Goal: Transaction & Acquisition: Purchase product/service

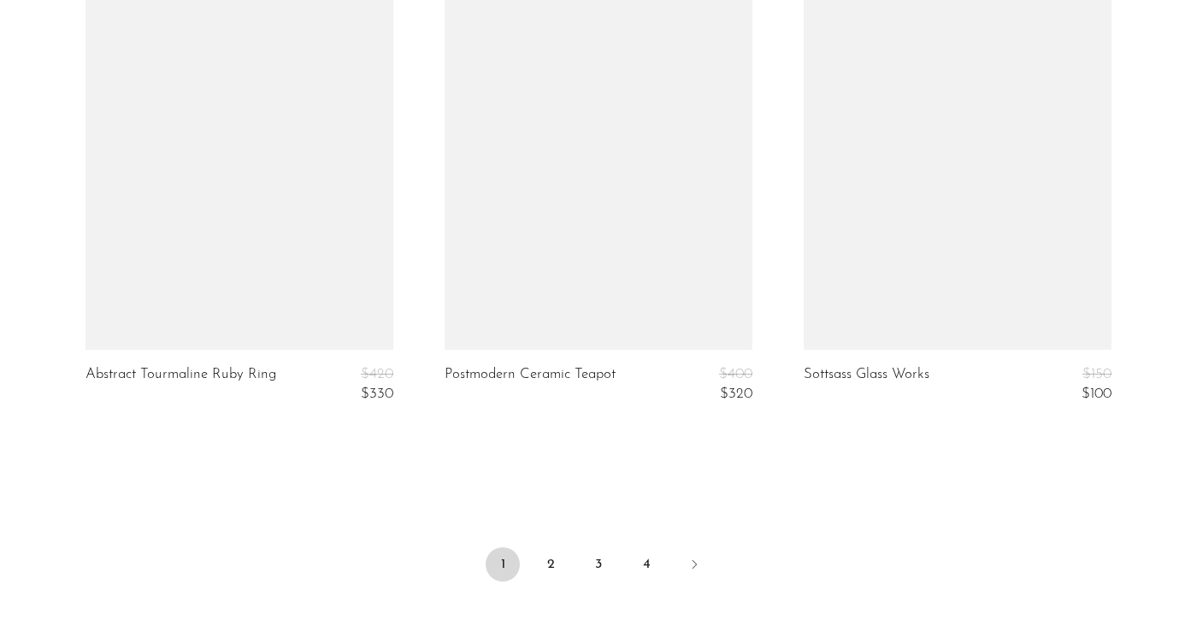
scroll to position [6020, 0]
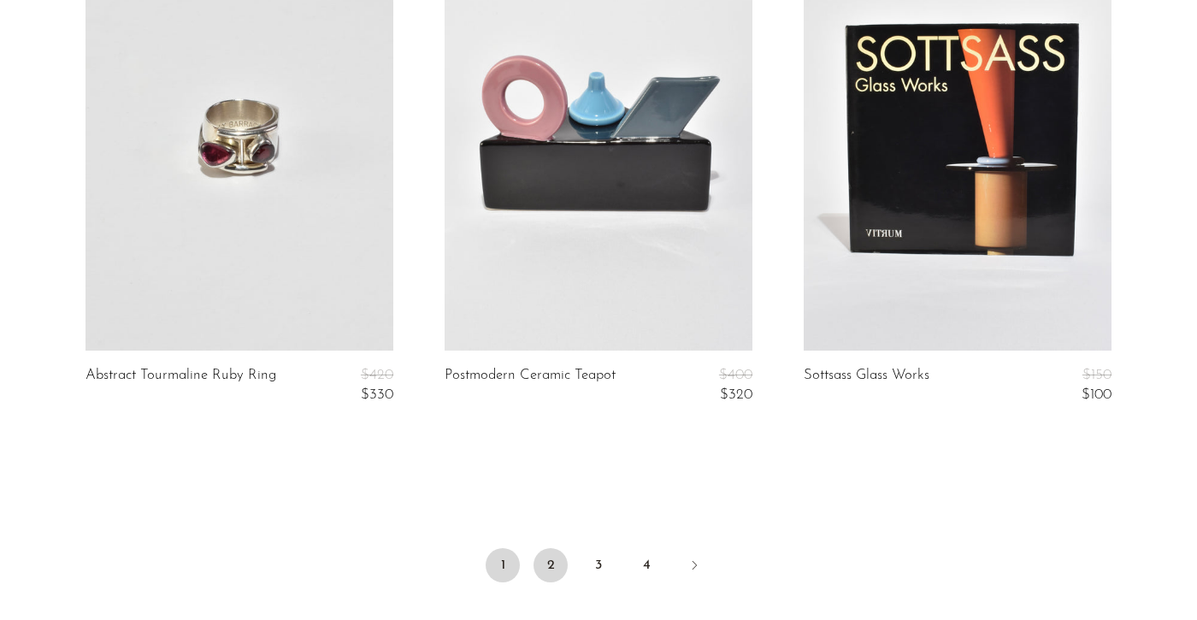
click at [545, 548] on link "2" at bounding box center [551, 565] width 34 height 34
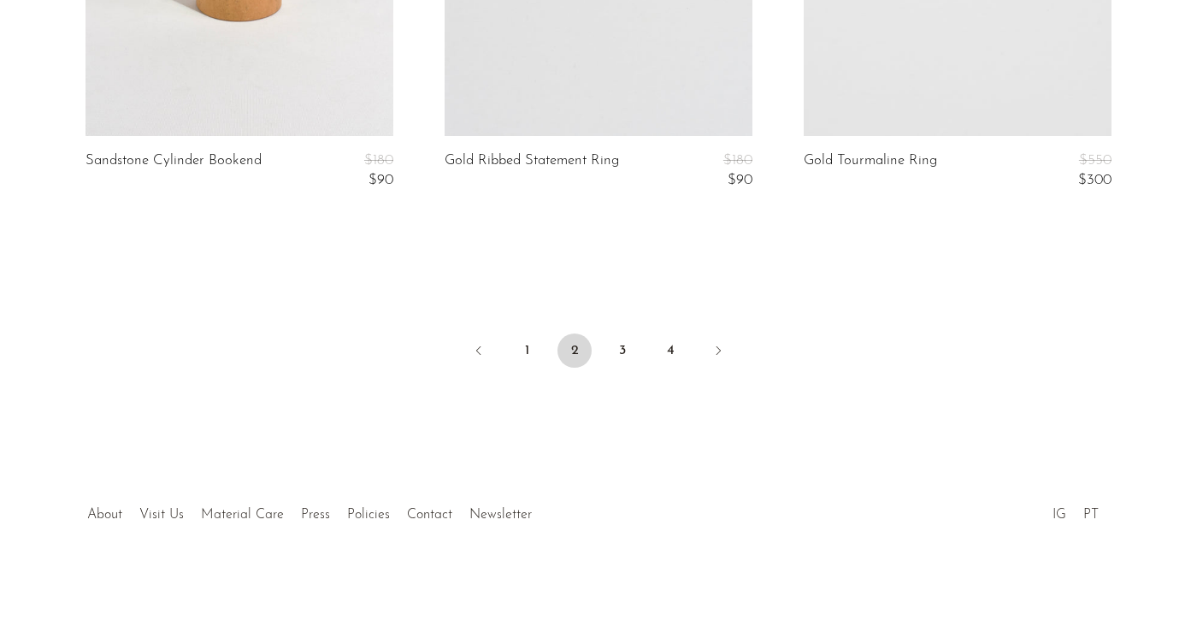
scroll to position [6234, 0]
click at [624, 342] on link "3" at bounding box center [622, 351] width 34 height 34
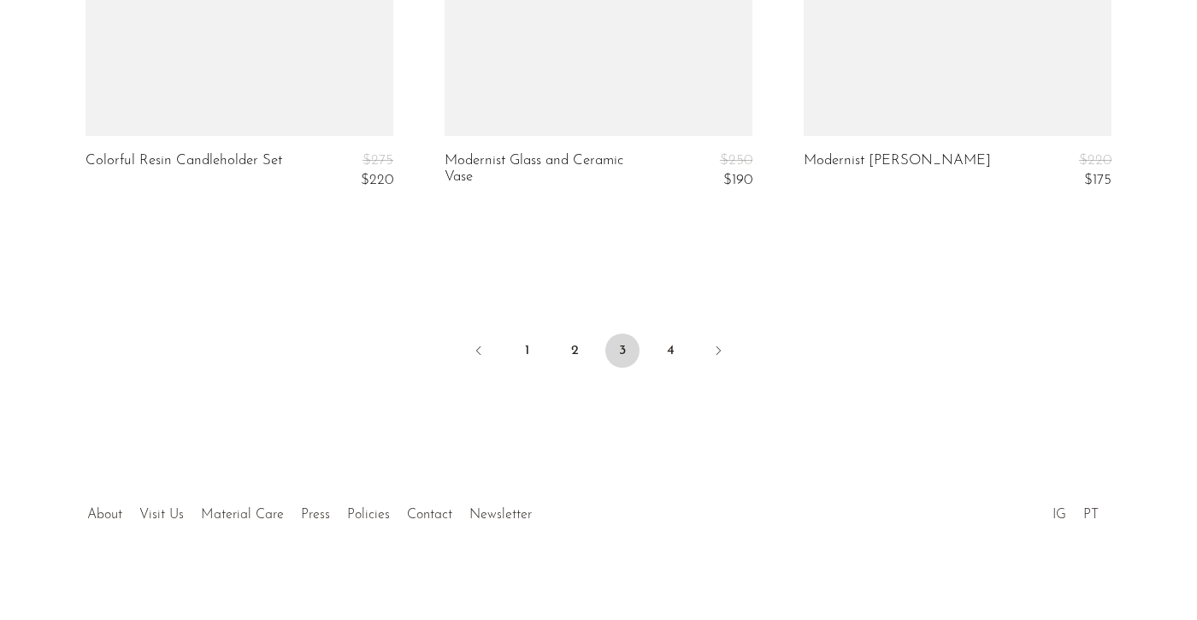
scroll to position [6234, 0]
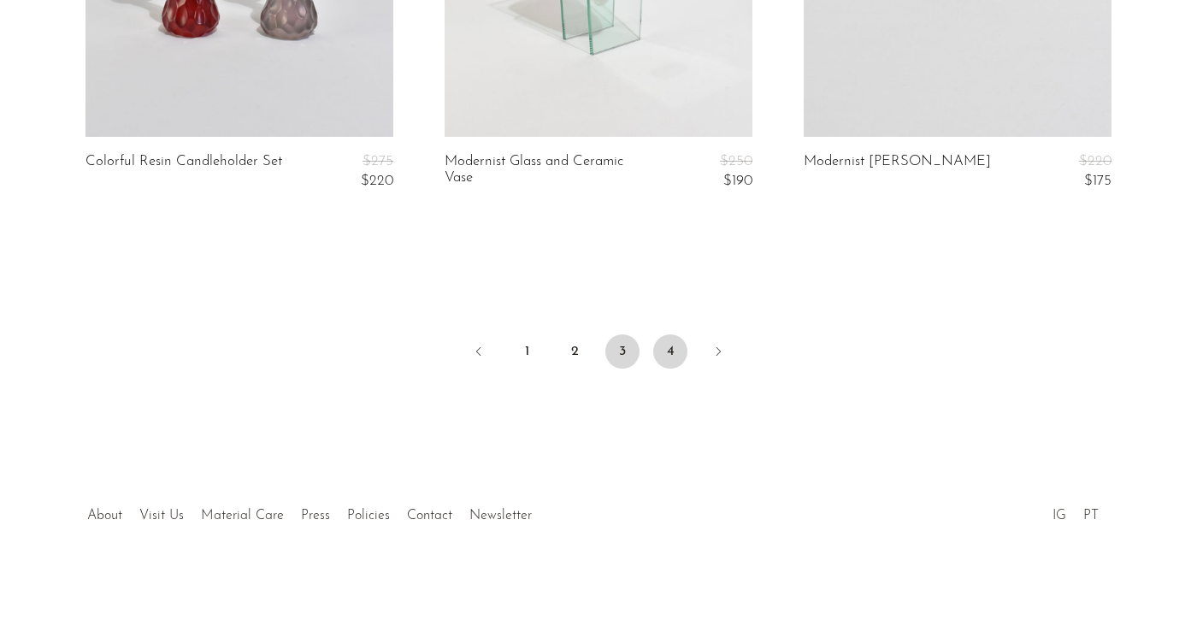
click at [672, 346] on link "4" at bounding box center [670, 351] width 34 height 34
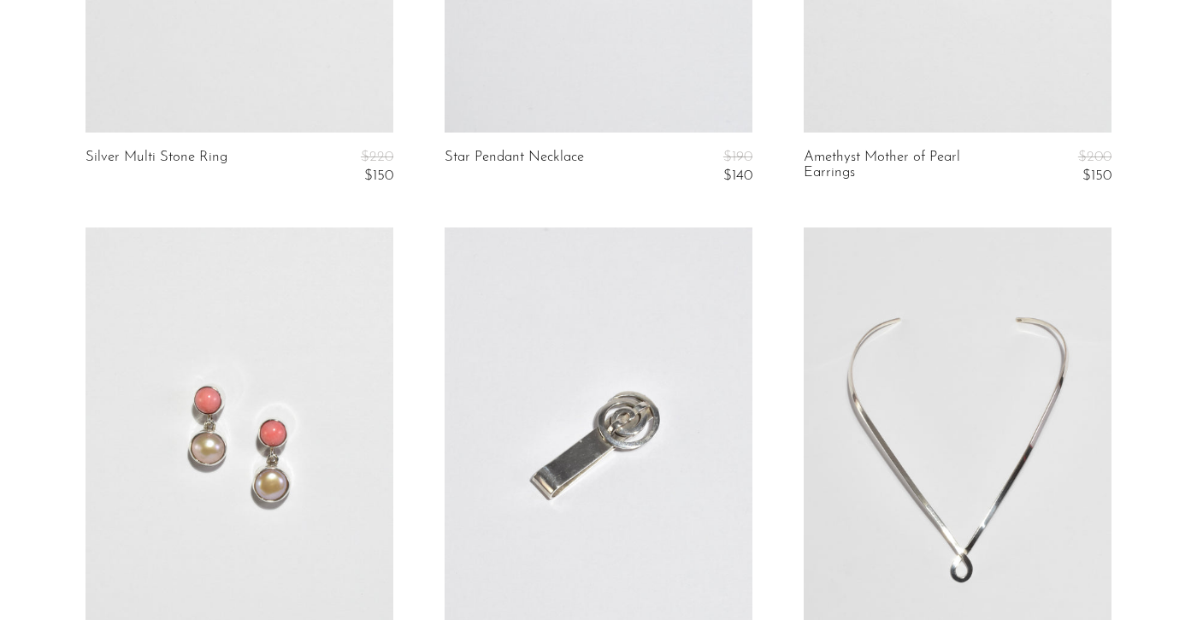
scroll to position [2531, 0]
